Goal: Download file/media

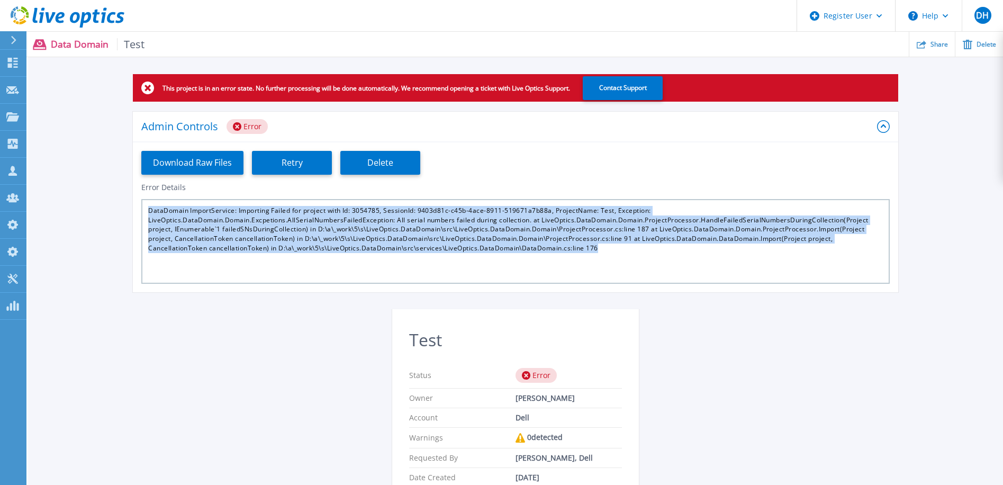
click at [69, 13] on icon at bounding box center [68, 17] width 114 height 22
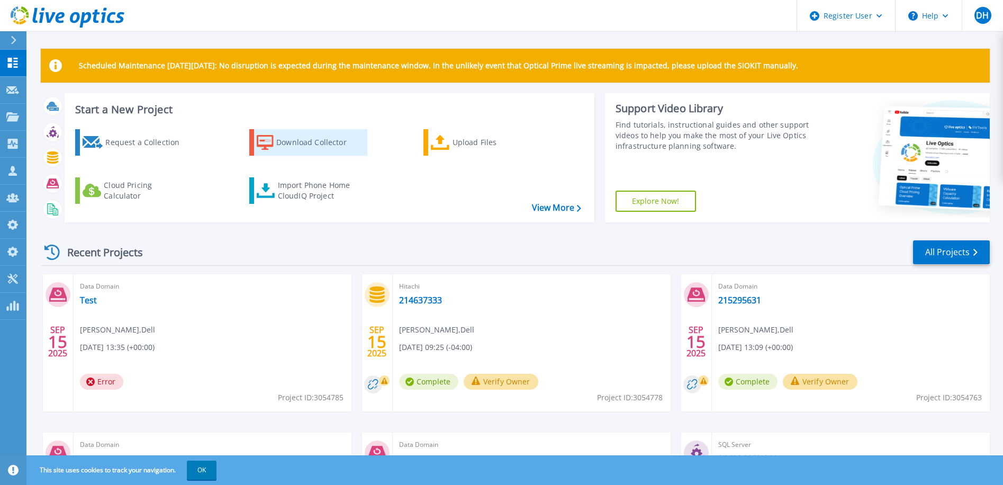
click at [287, 143] on div "Download Collector" at bounding box center [318, 142] width 85 height 21
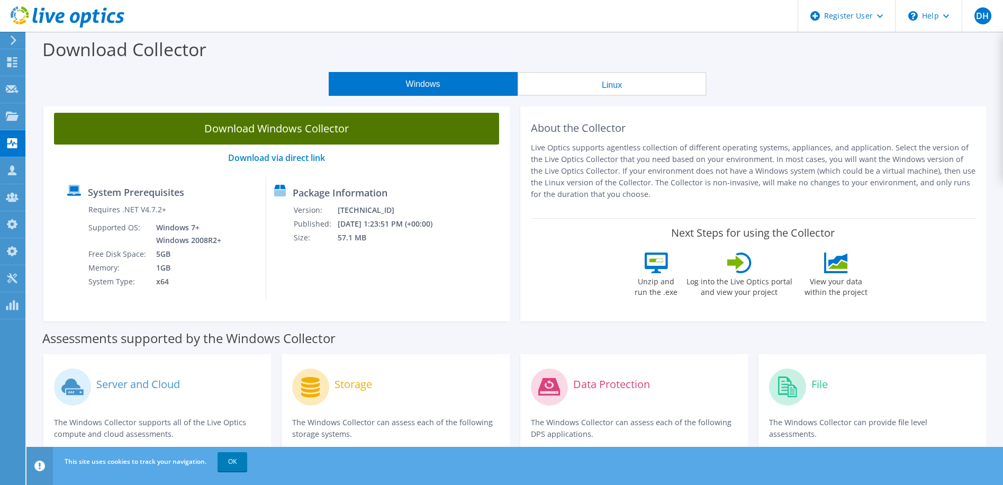
click at [279, 132] on link "Download Windows Collector" at bounding box center [276, 129] width 445 height 32
